Goal: Information Seeking & Learning: Learn about a topic

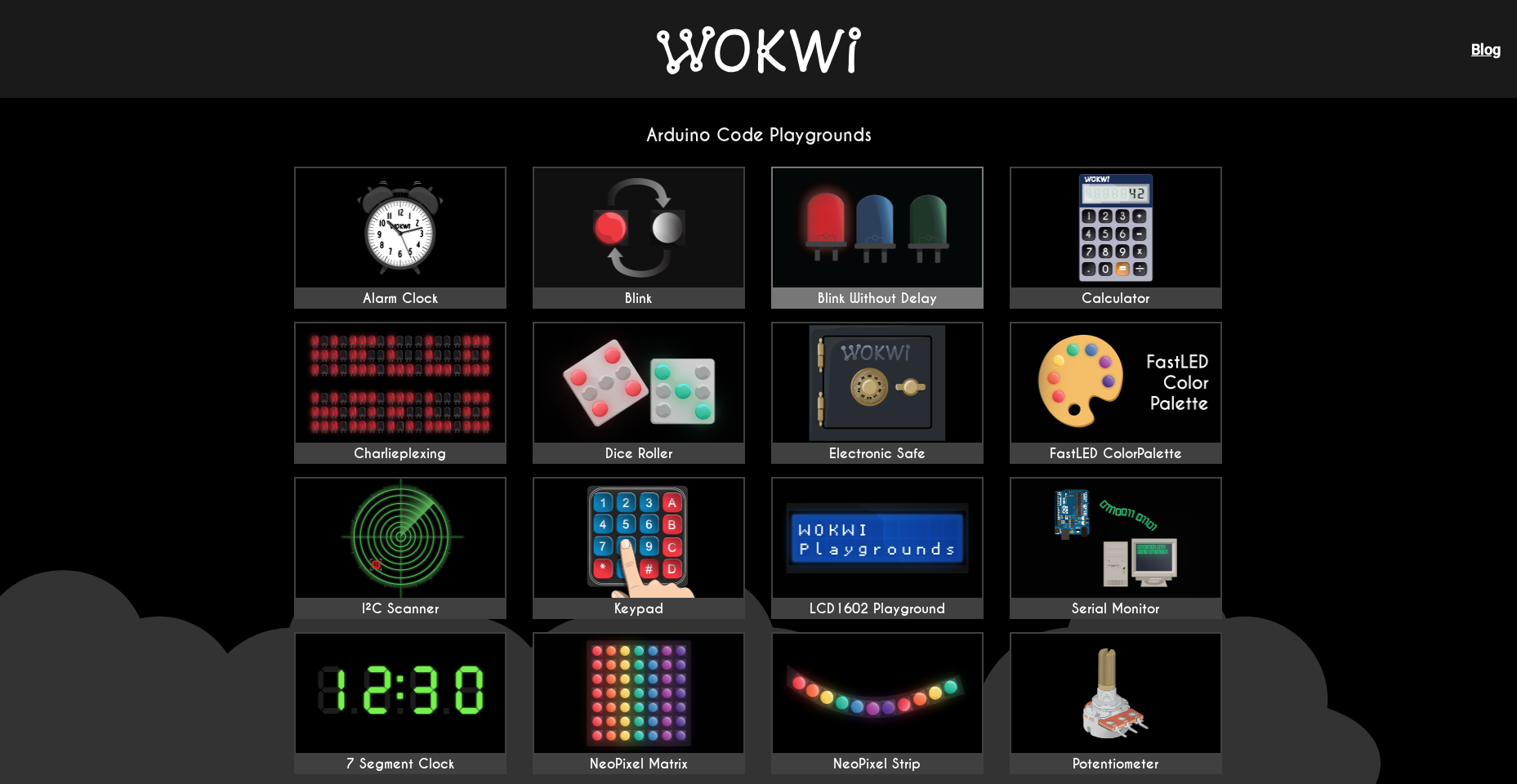
click at [903, 265] on img at bounding box center [877, 228] width 209 height 119
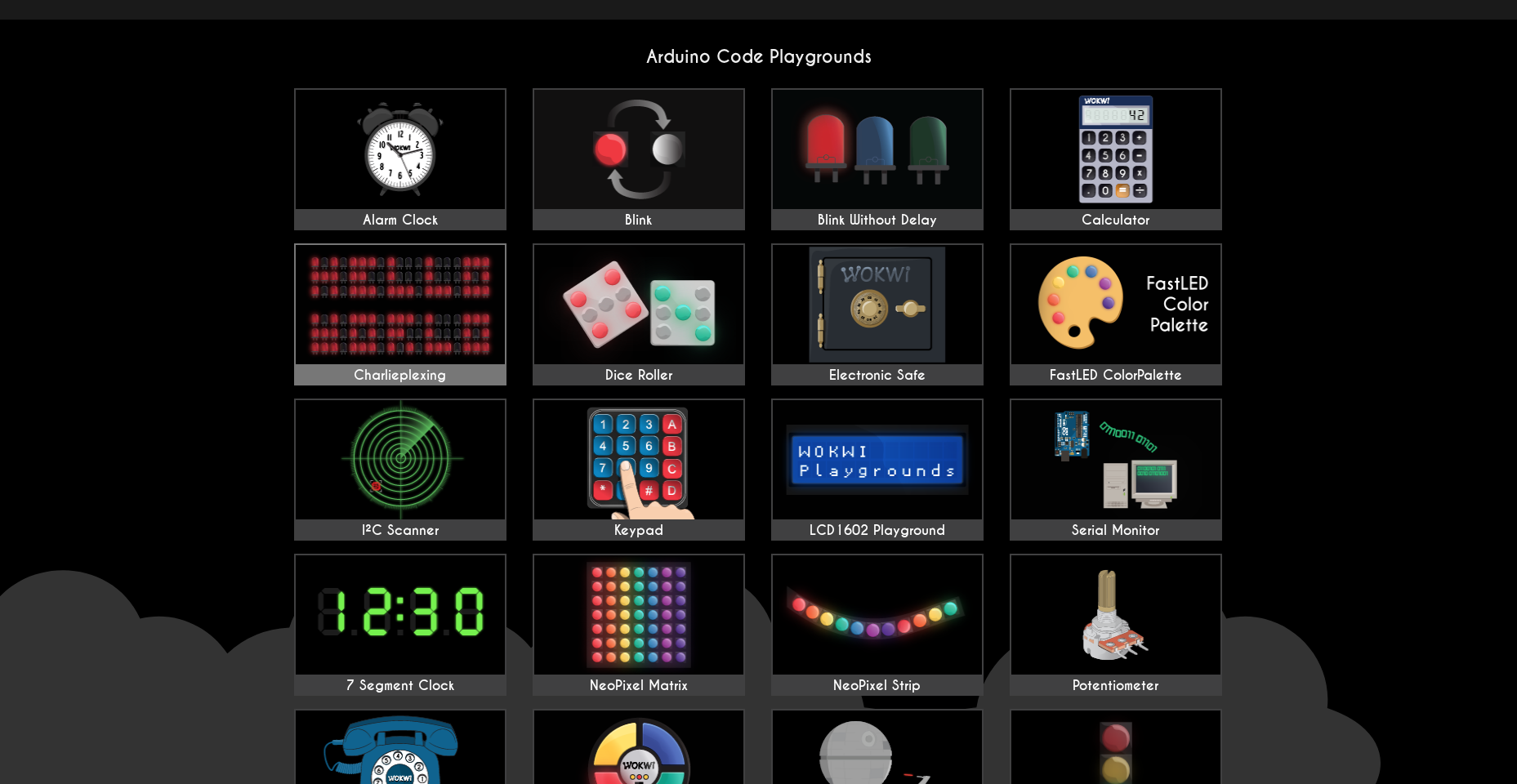
scroll to position [294, 0]
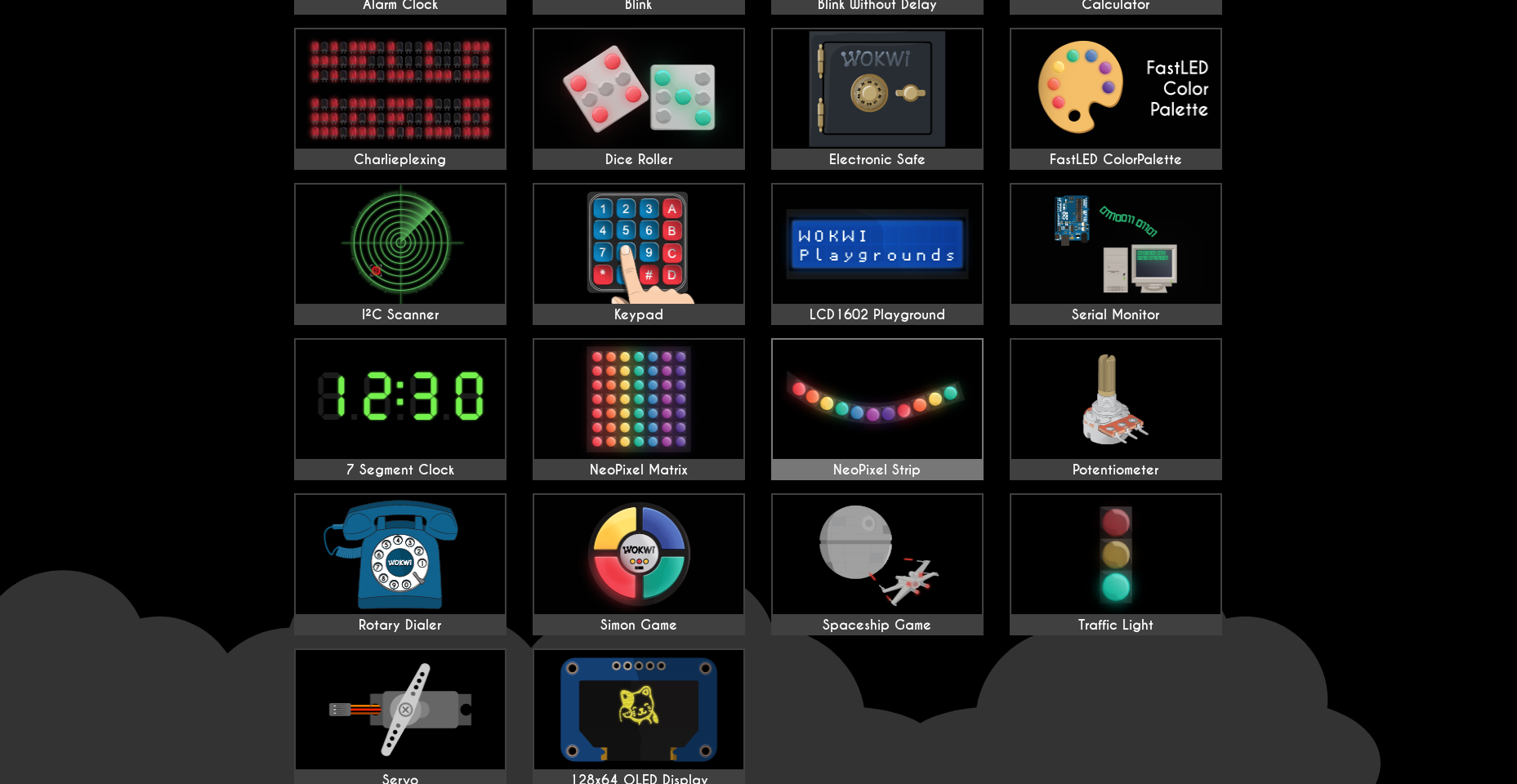
click at [847, 427] on img at bounding box center [877, 399] width 209 height 119
